Goal: Task Accomplishment & Management: Complete application form

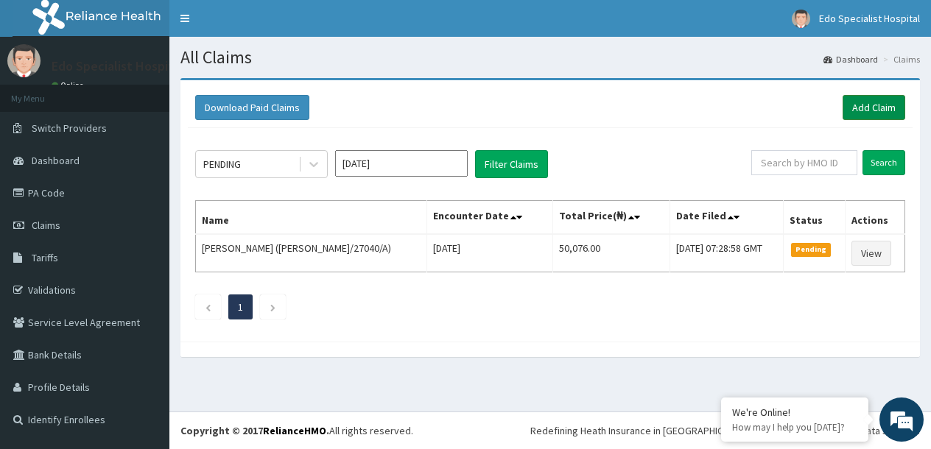
click at [880, 111] on link "Add Claim" at bounding box center [874, 107] width 63 height 25
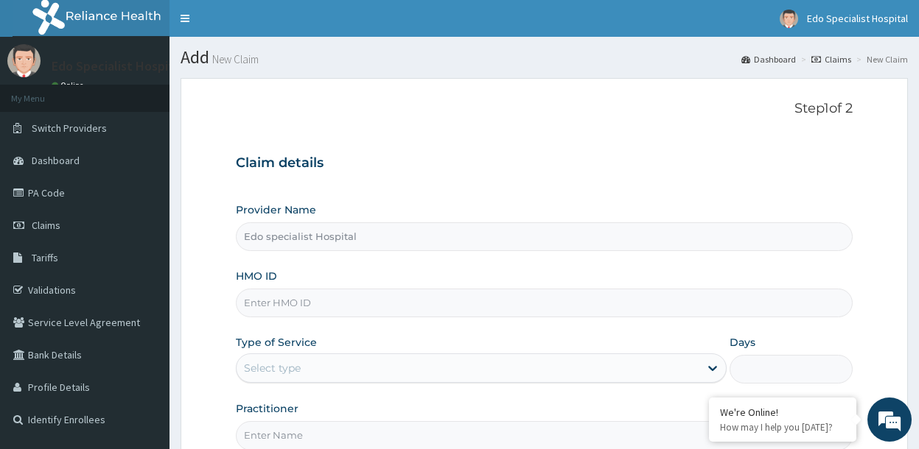
type input "Edo specialist Hospital"
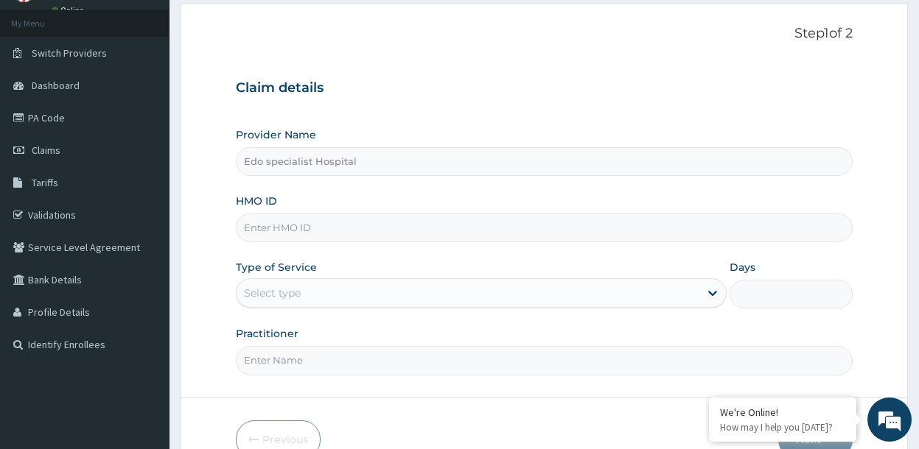
click at [296, 229] on input "HMO ID" at bounding box center [544, 228] width 617 height 29
click at [298, 231] on input "HMO ID" at bounding box center [544, 228] width 617 height 29
paste input "nni/10002/c"
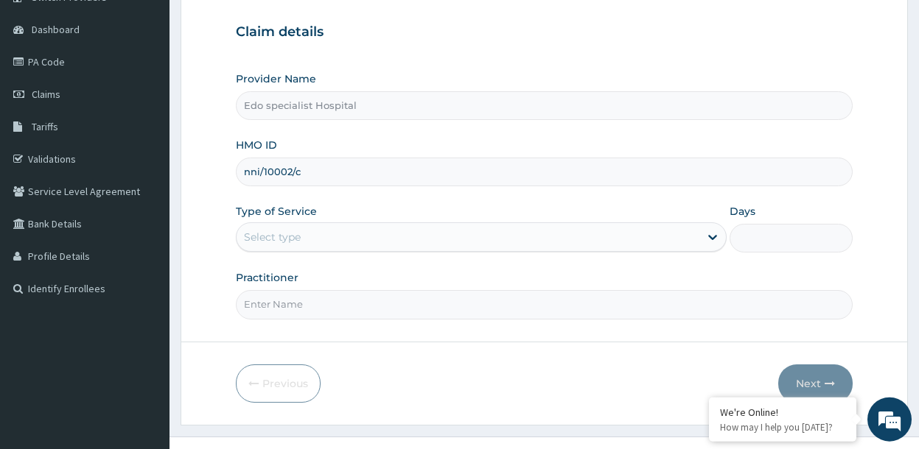
scroll to position [150, 0]
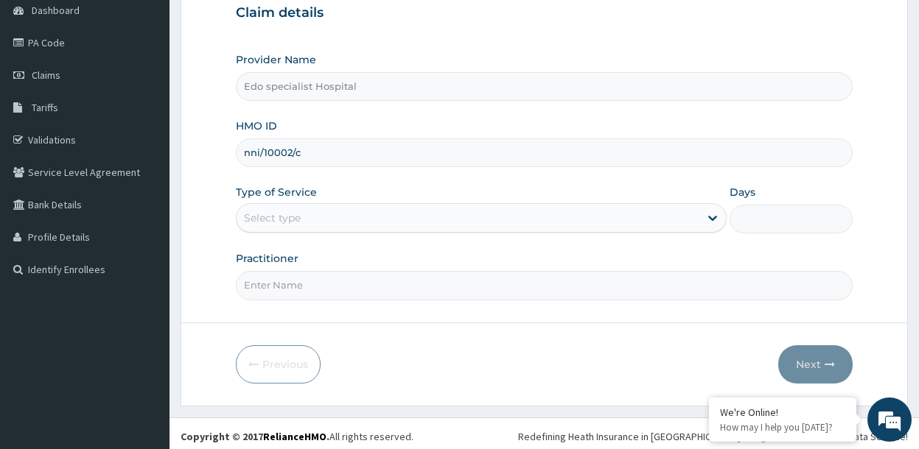
type input "nni/10002/c"
click at [292, 220] on div "Select type" at bounding box center [272, 218] width 57 height 15
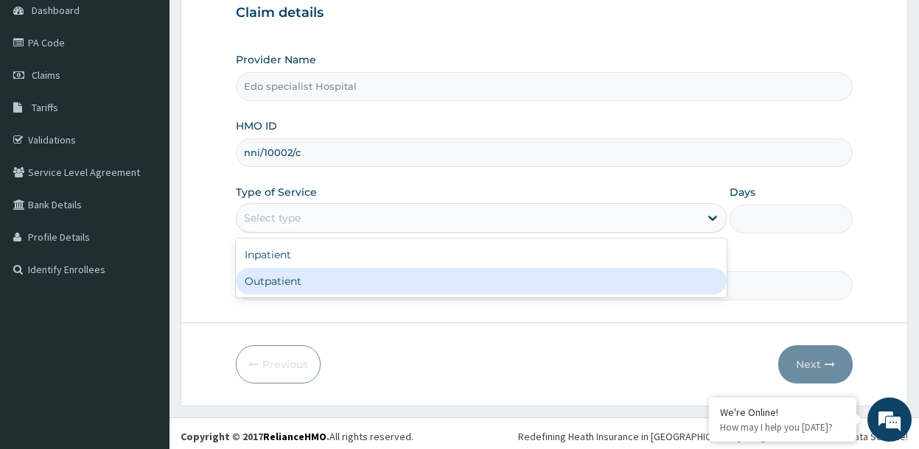
click at [291, 281] on div "Outpatient" at bounding box center [481, 281] width 491 height 27
type input "1"
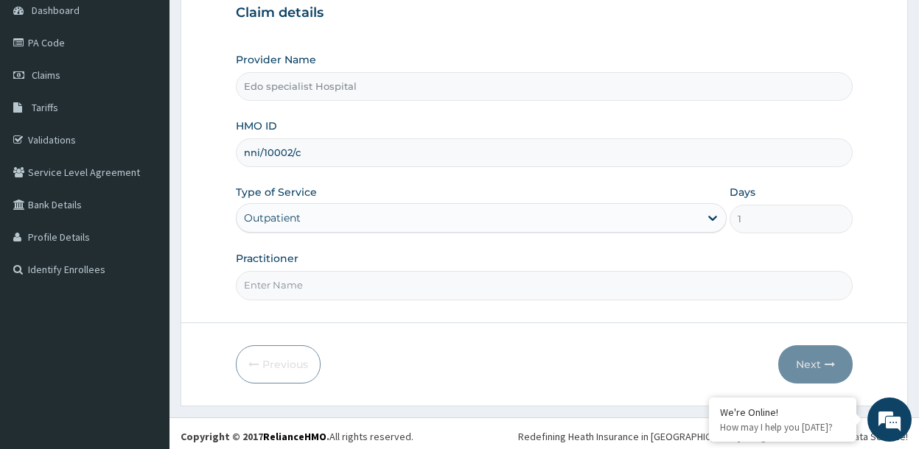
click at [291, 284] on input "Practitioner" at bounding box center [544, 285] width 617 height 29
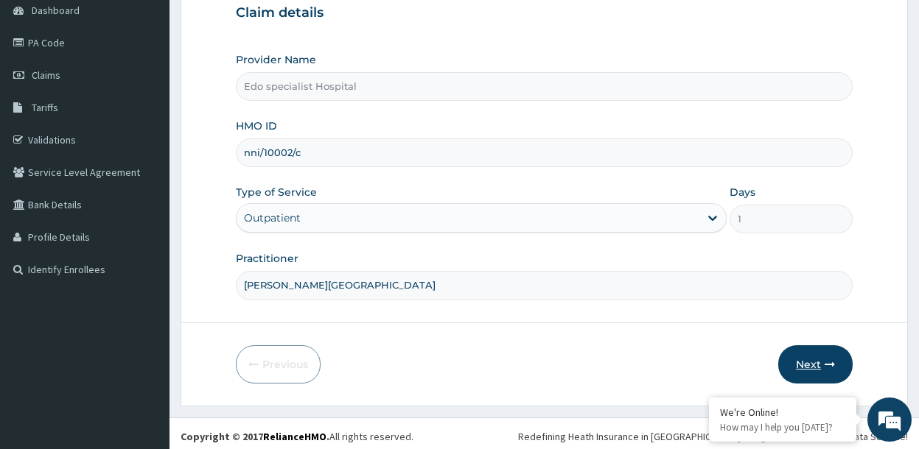
type input "dr. omo"
click at [810, 362] on button "Next" at bounding box center [815, 365] width 74 height 38
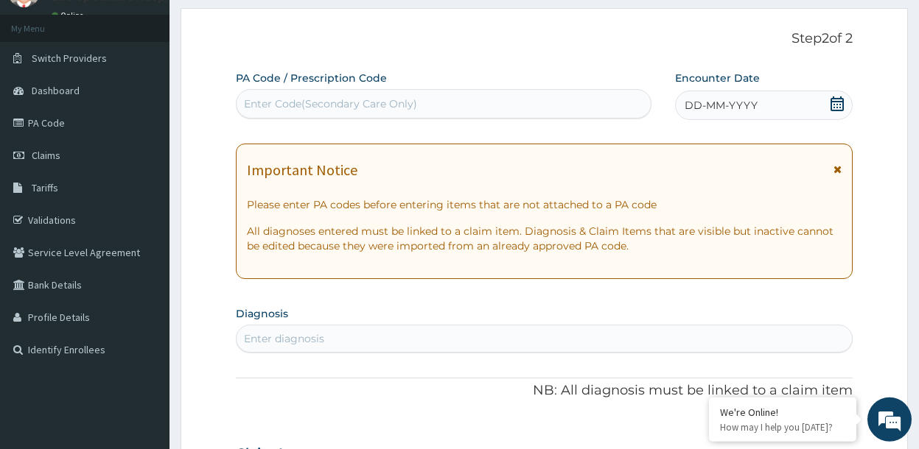
scroll to position [0, 0]
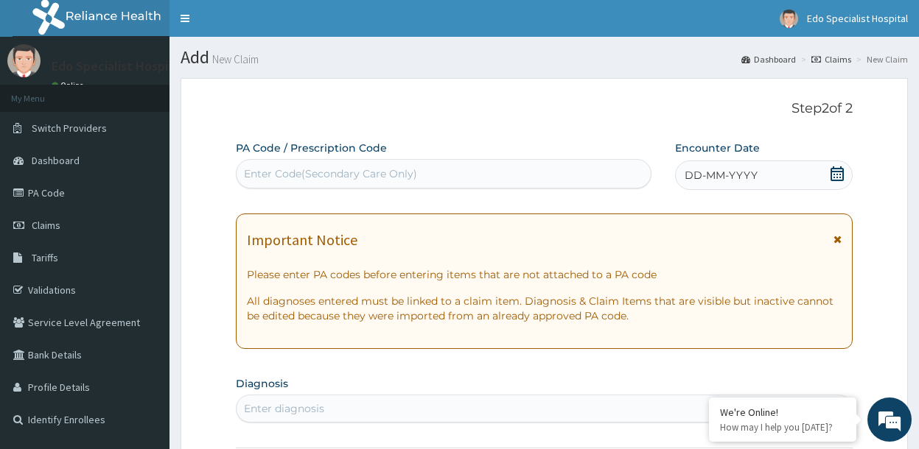
click at [313, 181] on div "Enter Code(Secondary Care Only)" at bounding box center [443, 174] width 414 height 24
type input "PA/577884"
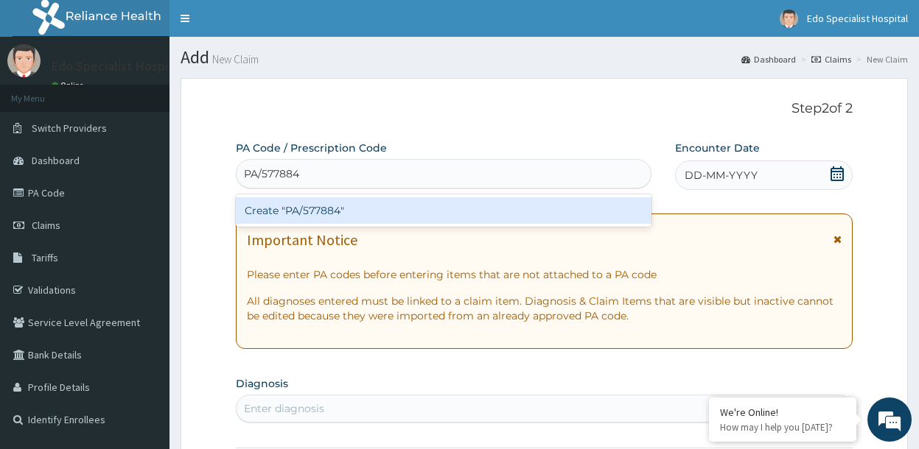
click at [326, 218] on div "Create "PA/577884"" at bounding box center [444, 210] width 416 height 27
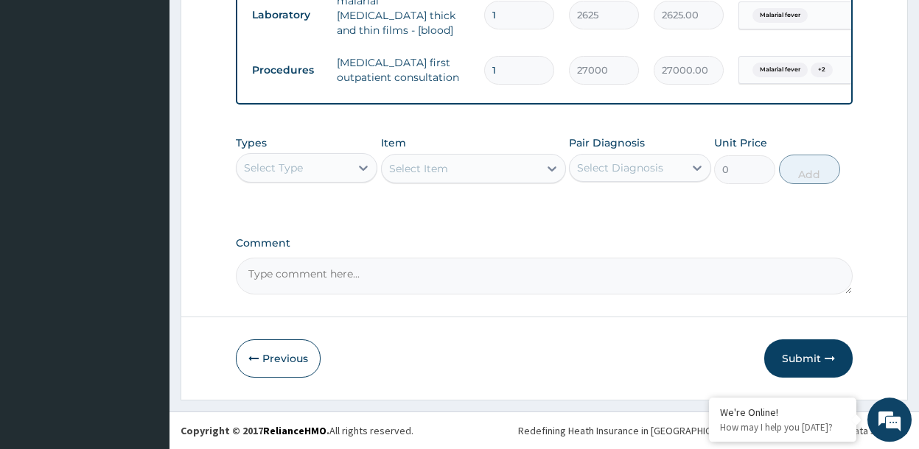
scroll to position [716, 0]
click at [805, 360] on button "Submit" at bounding box center [808, 359] width 88 height 38
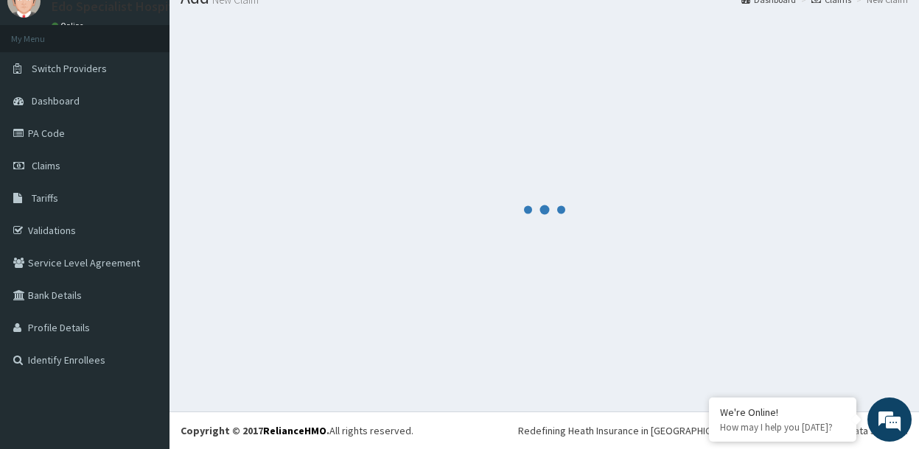
scroll to position [60, 0]
